Goal: Navigation & Orientation: Understand site structure

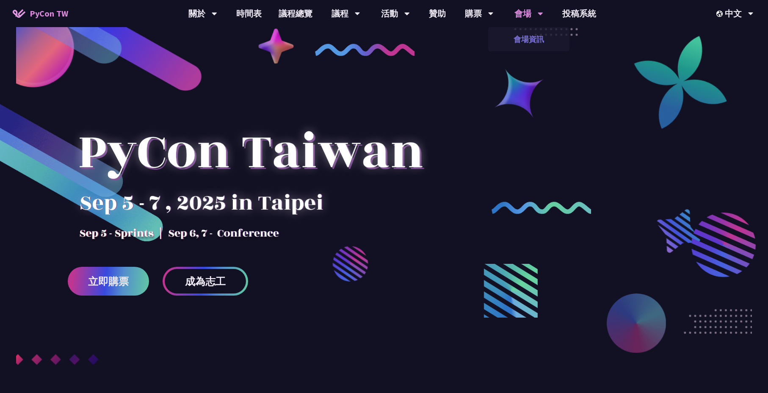
click at [528, 45] on link "會場資訊" at bounding box center [528, 39] width 81 height 20
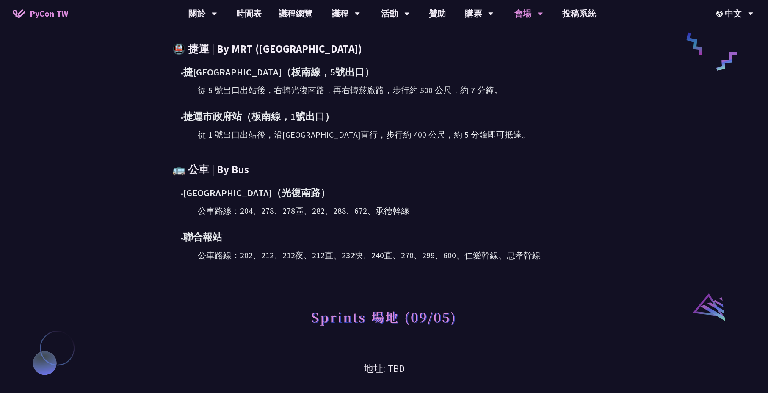
scroll to position [662, 0]
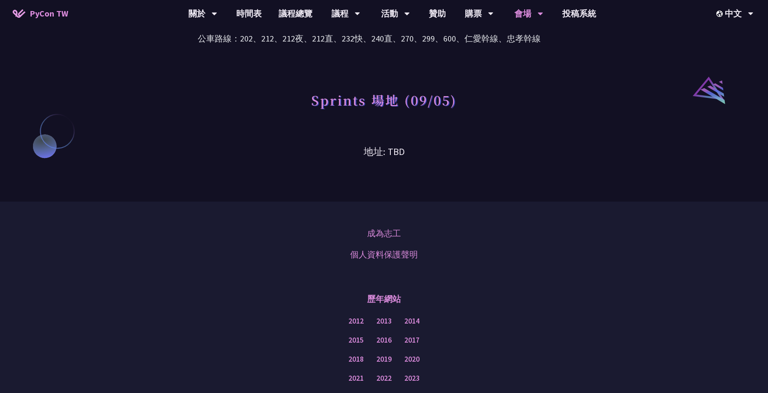
click at [383, 151] on h3 "地址: TBD" at bounding box center [384, 146] width 440 height 28
click at [400, 99] on h1 "Sprints 場地 (09/05)" at bounding box center [384, 99] width 146 height 25
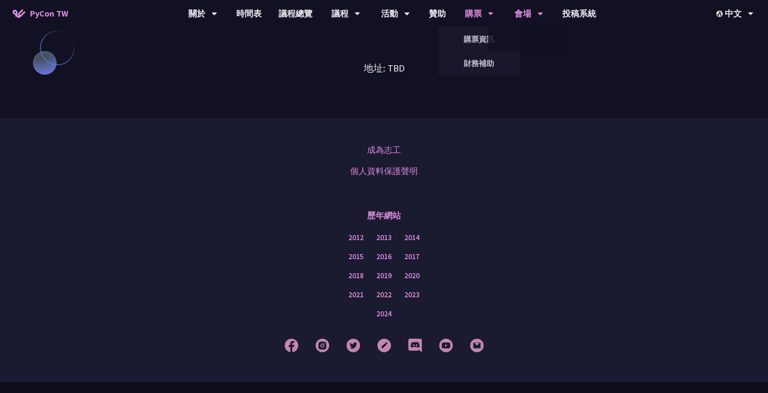
scroll to position [764, 0]
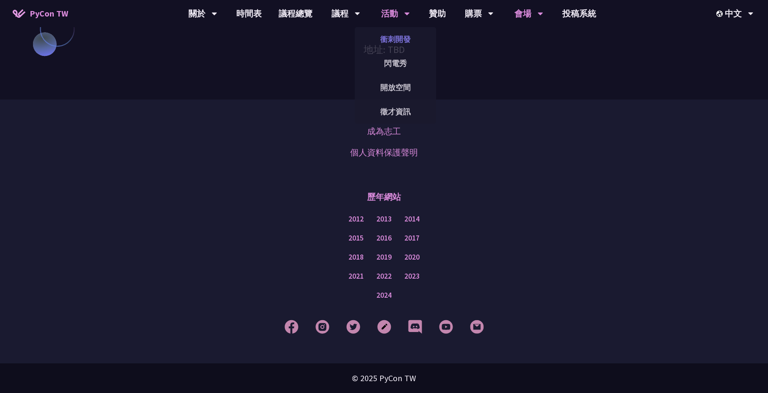
click at [394, 39] on link "衝刺開發" at bounding box center [395, 39] width 81 height 20
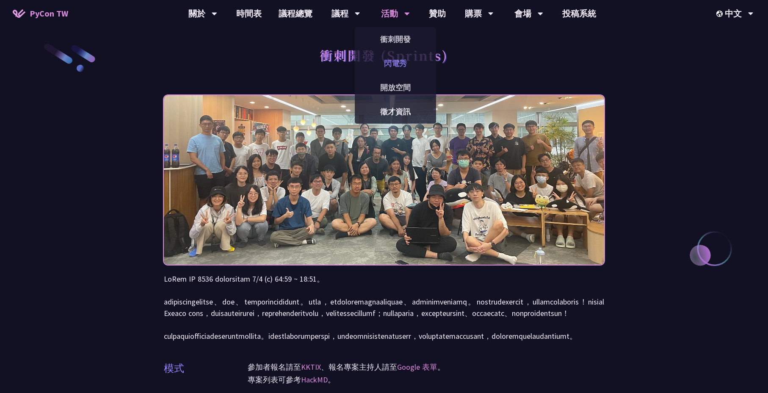
click at [392, 64] on link "閃電秀" at bounding box center [395, 63] width 81 height 20
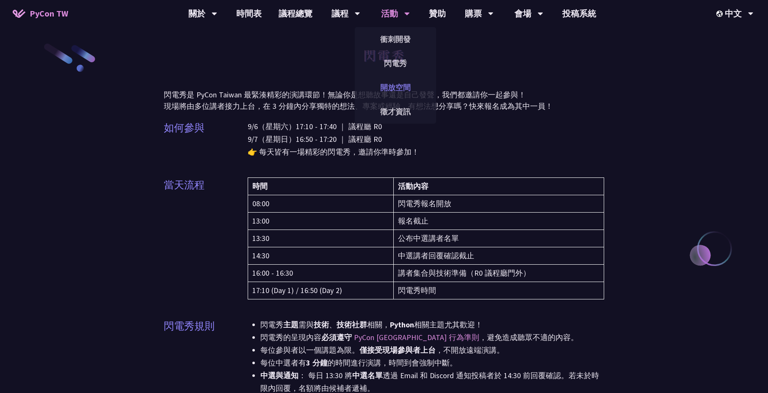
click at [396, 83] on link "開放空間" at bounding box center [395, 87] width 81 height 20
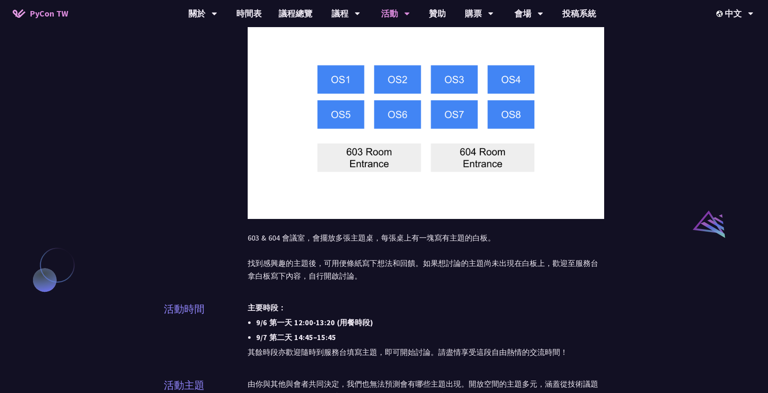
scroll to position [713, 0]
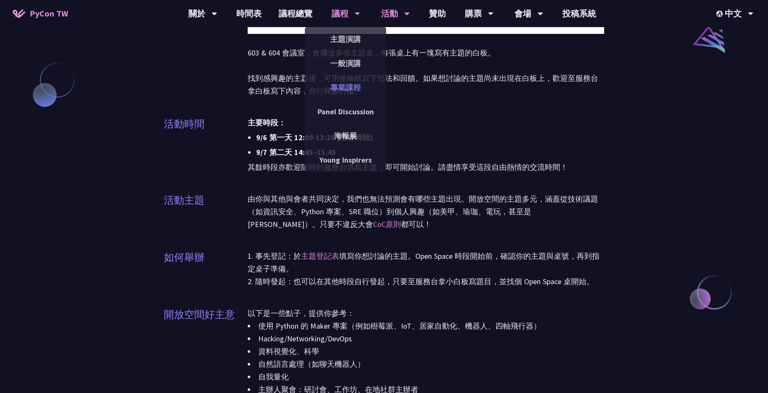
click at [341, 87] on link "專業課程" at bounding box center [345, 87] width 81 height 20
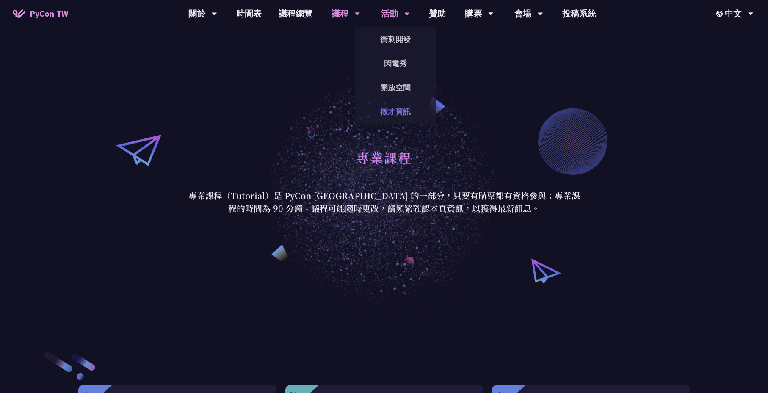
click at [387, 110] on link "徵才資訊" at bounding box center [395, 112] width 81 height 20
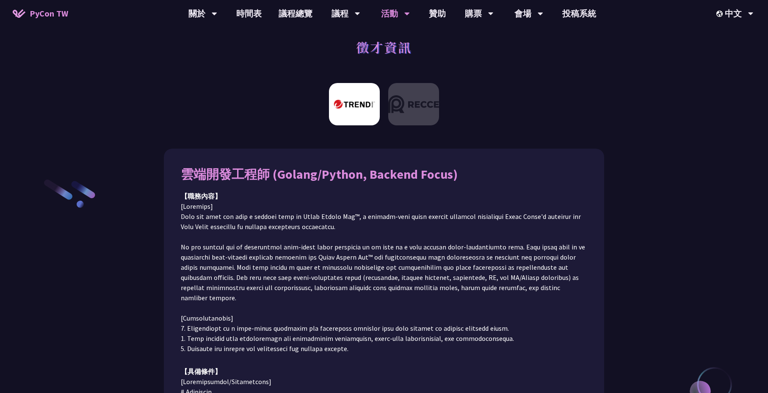
scroll to position [11, 0]
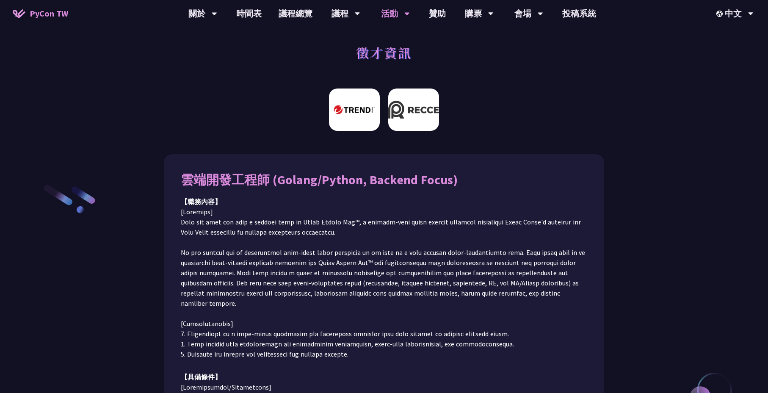
click at [415, 114] on img at bounding box center [413, 109] width 51 height 42
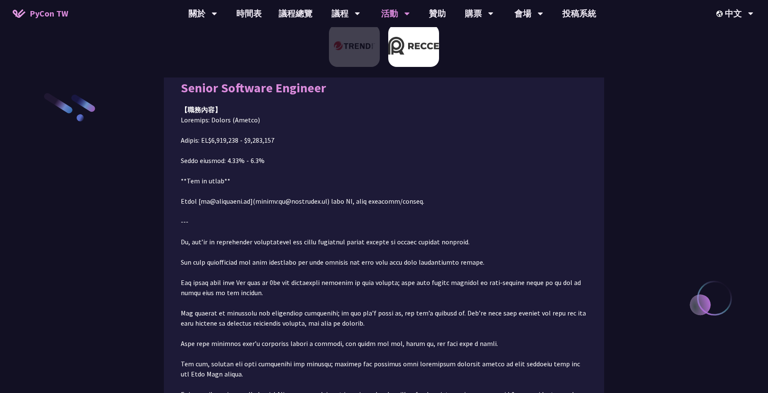
scroll to position [0, 0]
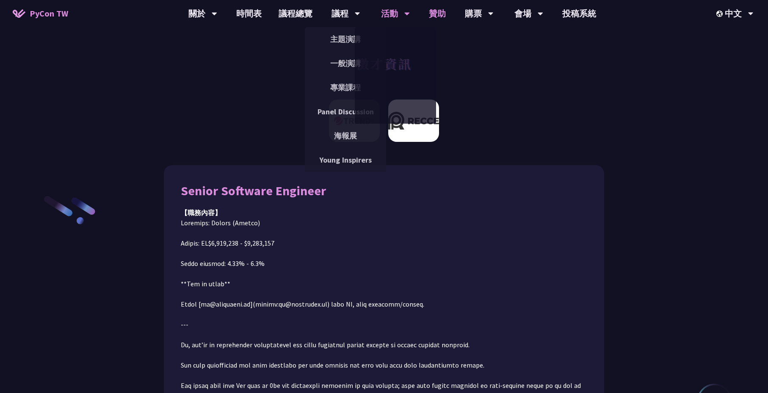
click at [435, 12] on link "贊助" at bounding box center [437, 13] width 34 height 27
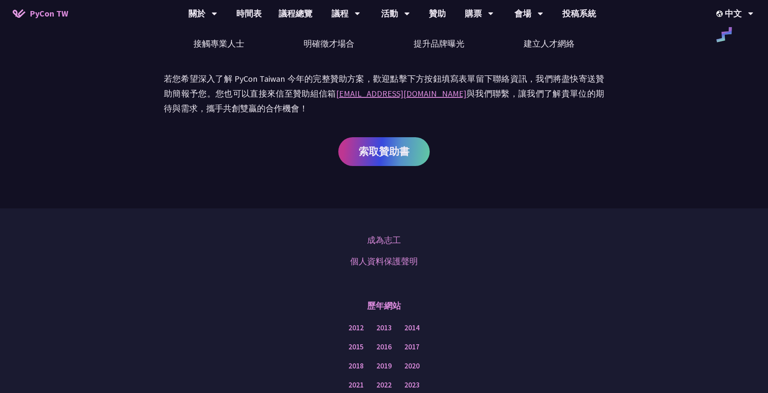
scroll to position [582, 0]
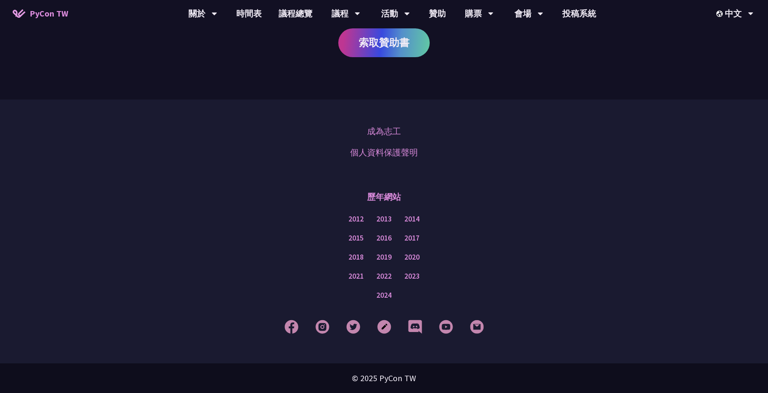
click at [52, 11] on span "PyCon TW" at bounding box center [49, 13] width 39 height 13
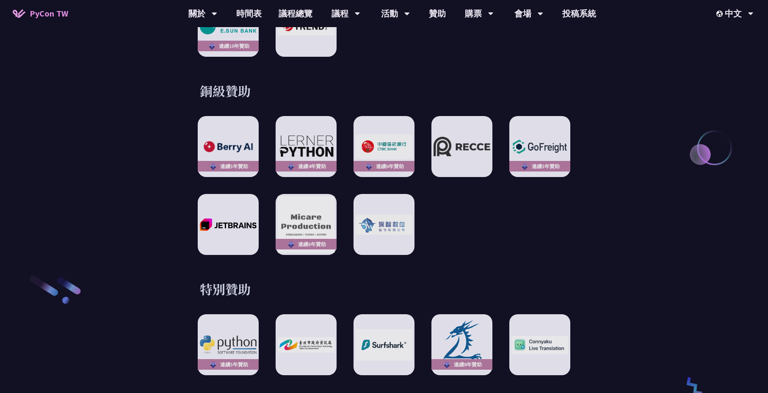
scroll to position [1299, 0]
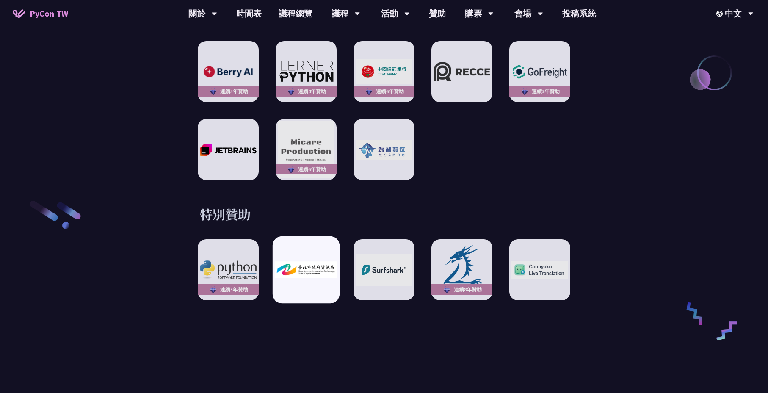
click at [311, 266] on img at bounding box center [306, 269] width 62 height 17
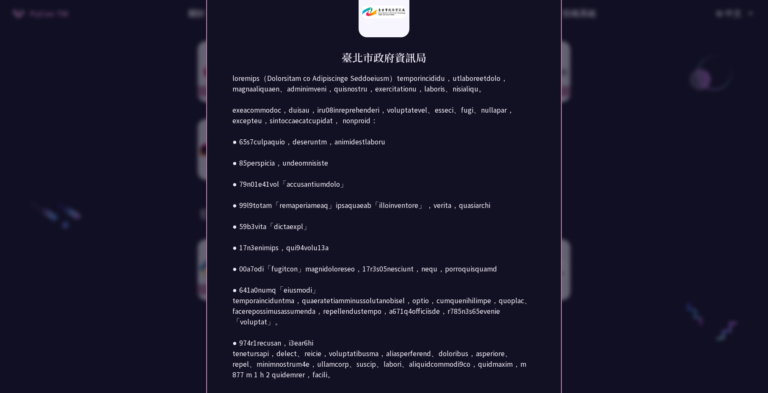
click at [146, 190] on div at bounding box center [384, 196] width 768 height 393
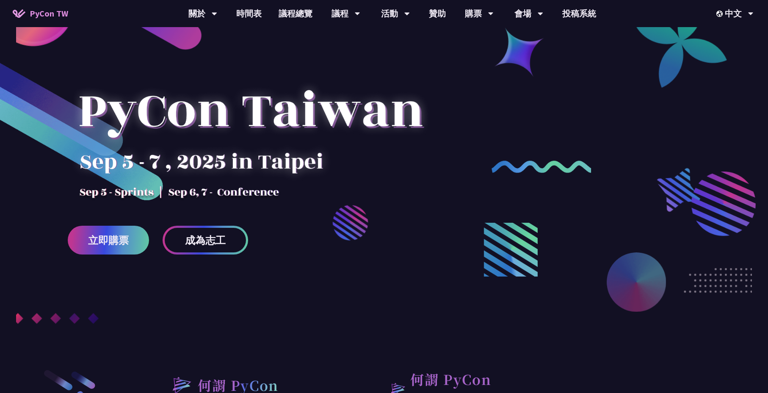
scroll to position [0, 0]
